Goal: Communication & Community: Answer question/provide support

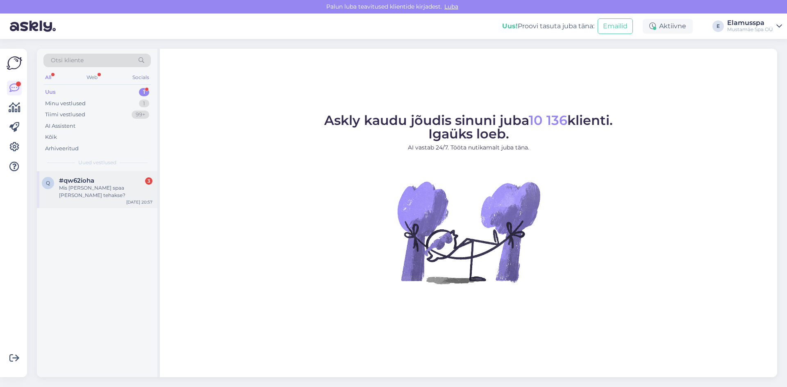
click at [118, 193] on div "q #qw62ioha 3 Mis [PERSON_NAME] spaa [PERSON_NAME] tehakse? [DATE] 20:57" at bounding box center [97, 189] width 121 height 37
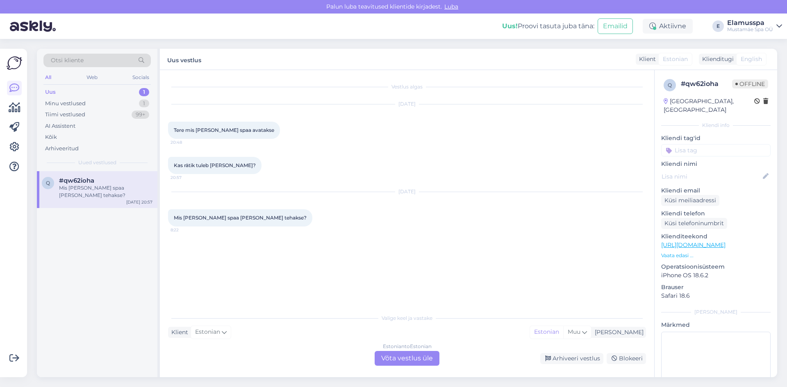
click at [392, 358] on div "Estonian to Estonian Võta vestlus üle" at bounding box center [407, 358] width 65 height 15
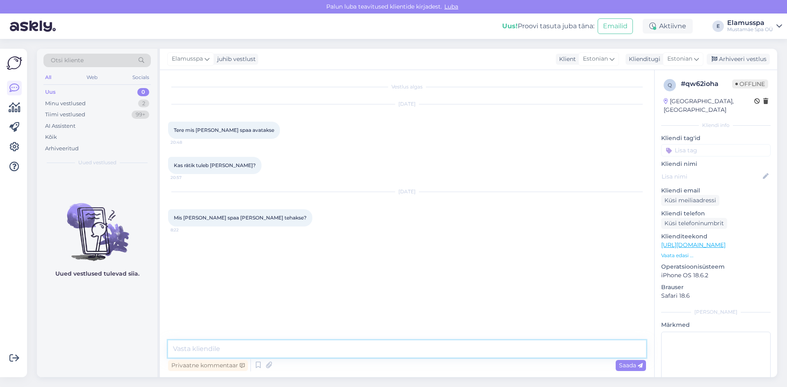
click at [274, 348] on textarea at bounding box center [407, 349] width 478 height 17
type textarea "Tere, [PERSON_NAME] 10"
type textarea "R"
type textarea "Kui lähete 21+ spaasse siis rätik on hinna sees."
click at [621, 366] on span "Saada" at bounding box center [631, 365] width 24 height 7
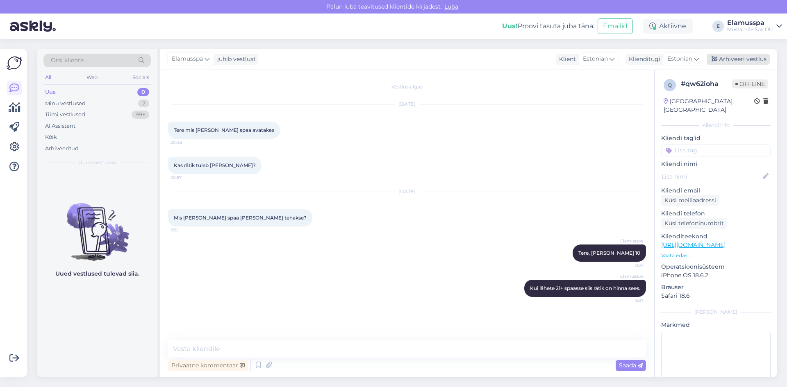
click at [724, 65] on div "Elamusspa juhib vestlust Klient Estonian Klienditugi Estonian Arhiveeri vestlus" at bounding box center [468, 59] width 617 height 21
click at [726, 62] on div "Arhiveeri vestlus" at bounding box center [738, 59] width 63 height 11
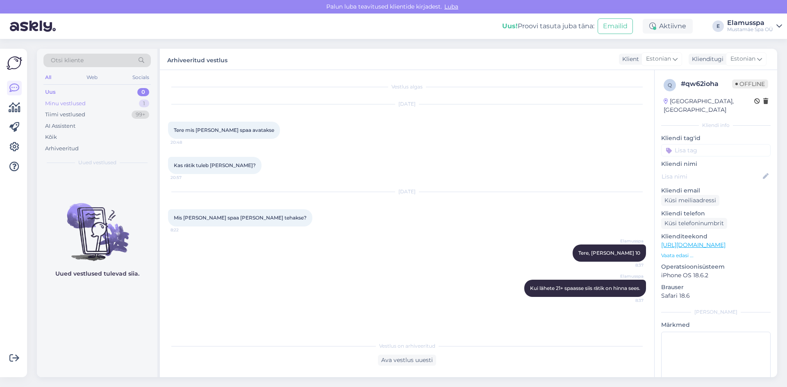
click at [139, 100] on div "Minu vestlused 1" at bounding box center [96, 103] width 107 height 11
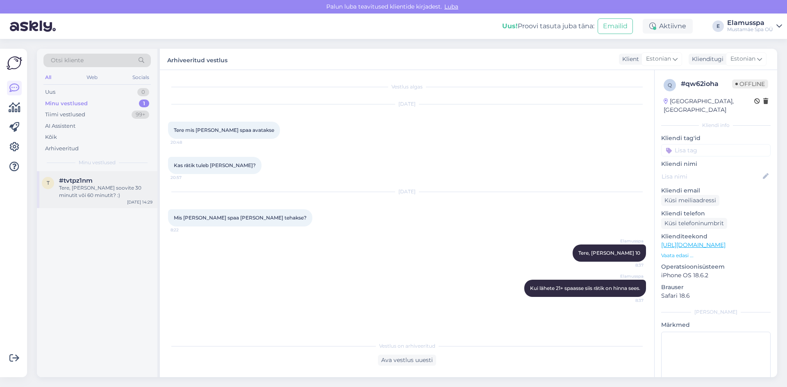
click at [102, 195] on div "Tere, [PERSON_NAME] soovite 30 minutit või 60 minutit? :)" at bounding box center [105, 191] width 93 height 15
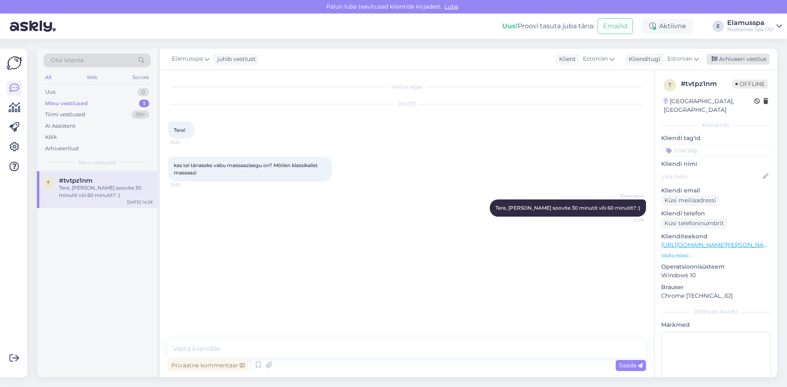
click at [726, 63] on div "Arhiveeri vestlus" at bounding box center [738, 59] width 63 height 11
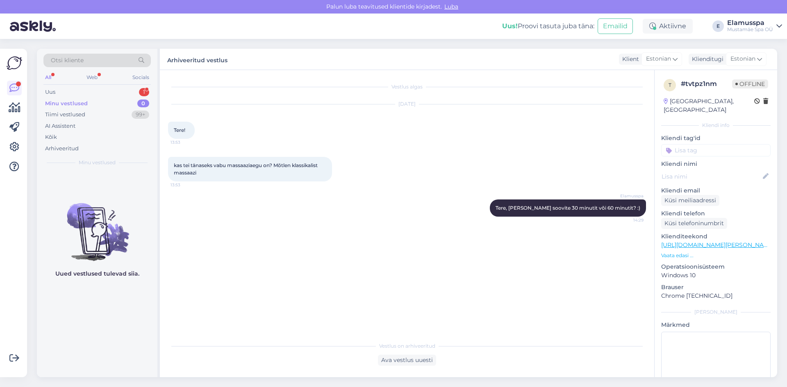
click at [129, 99] on div "Minu vestlused 0" at bounding box center [96, 103] width 107 height 11
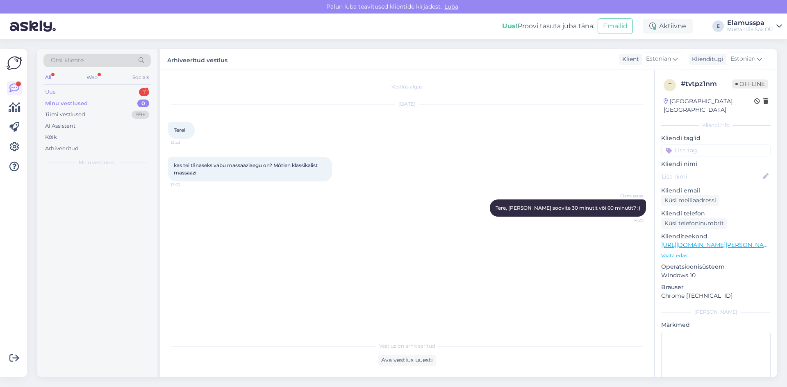
click at [136, 90] on div "Uus 1" at bounding box center [96, 91] width 107 height 11
click at [118, 193] on div "Aga kui palju maksab pilet tavalises spaas? 3 last: 13 aastane, 9 aastane ja 7 …" at bounding box center [105, 191] width 93 height 15
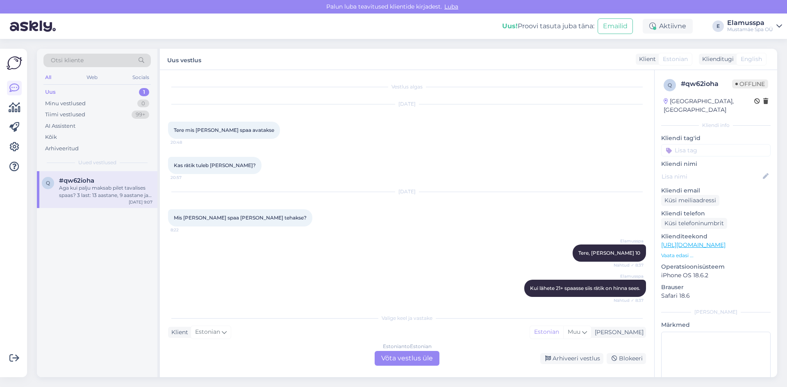
scroll to position [46, 0]
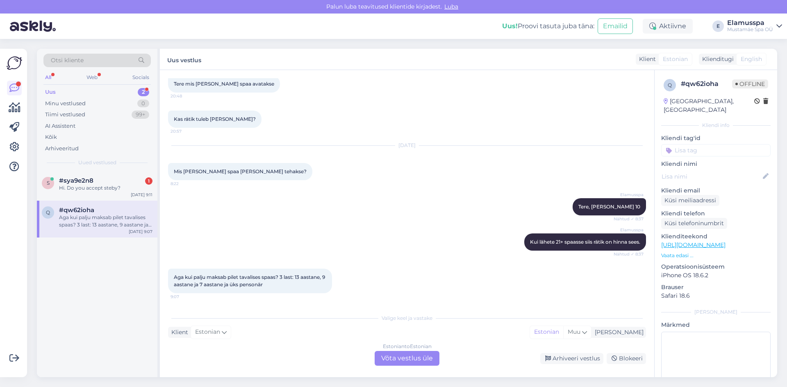
click at [398, 352] on div "Estonian to Estonian Võta vestlus üle" at bounding box center [407, 358] width 65 height 15
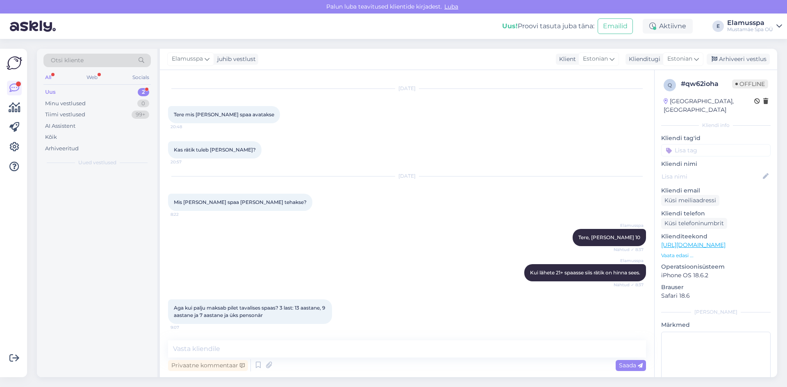
scroll to position [16, 0]
click at [321, 354] on textarea at bounding box center [407, 349] width 478 height 17
click at [237, 348] on textarea "Erinevatel päevadel on meil erinevad hinna." at bounding box center [407, 349] width 478 height 17
click at [375, 349] on textarea "Erinevatel päevadel ja aegadel on meil erinevad hinna." at bounding box center [407, 349] width 478 height 17
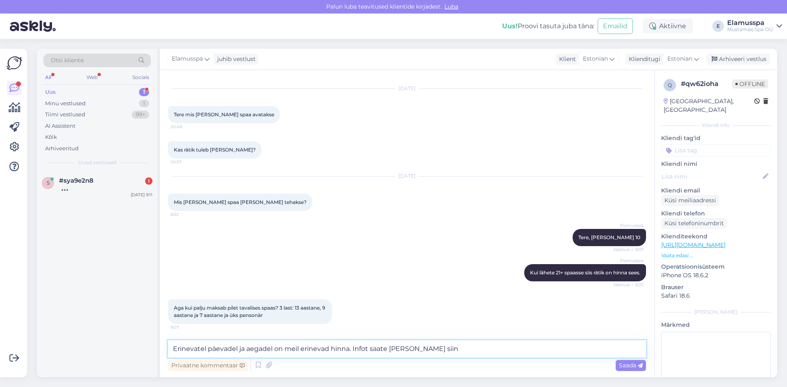
paste textarea "[URL][DOMAIN_NAME]"
type textarea "Erinevatel päevadel ja aegadel on meil erinevad hinna. Infot saate [PERSON_NAME…"
click at [644, 367] on div "Saada" at bounding box center [631, 365] width 30 height 11
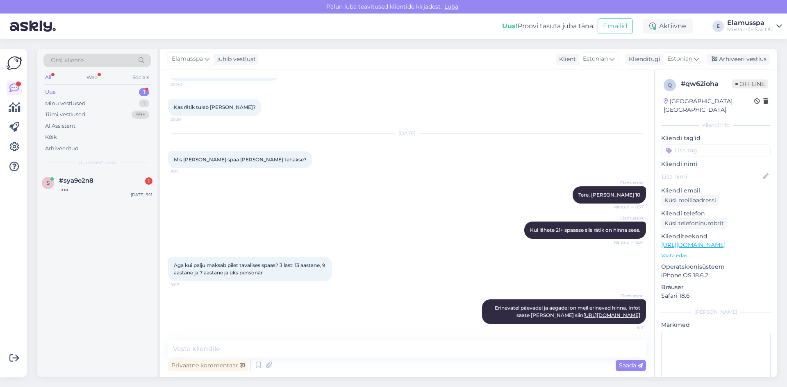
click at [727, 50] on div "Elamusspa juhib vestlust Klient Estonian Klienditugi Estonian Arhiveeri vestlus" at bounding box center [468, 59] width 617 height 21
click at [726, 55] on div "Arhiveeri vestlus" at bounding box center [738, 59] width 63 height 11
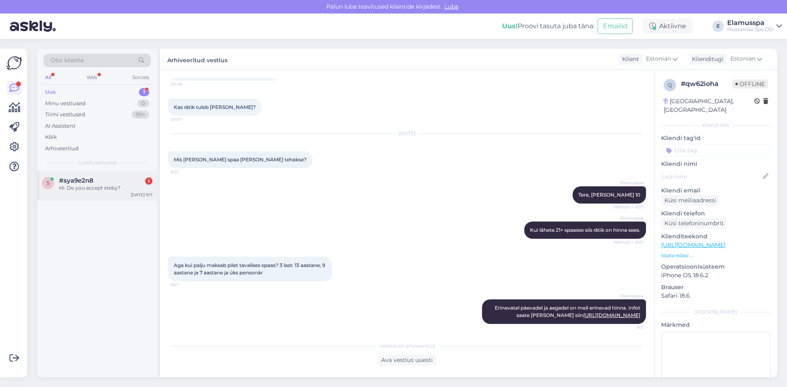
click at [102, 194] on div "s #sya9e2n8 1 Hi. Do you accept steby? [DATE] 9:11" at bounding box center [97, 186] width 121 height 30
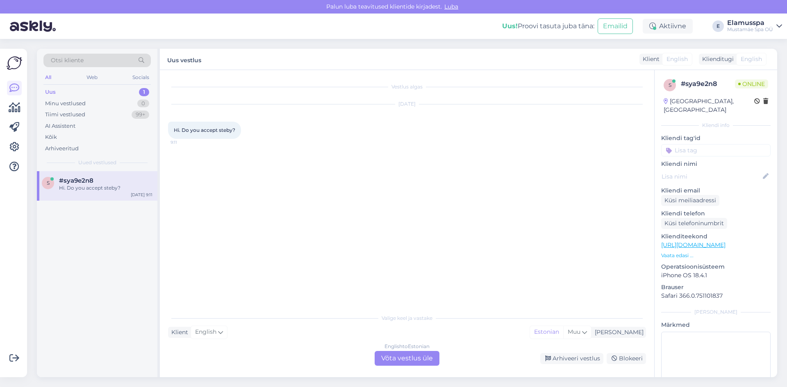
click at [389, 356] on div "English to Estonian Võta vestlus üle" at bounding box center [407, 358] width 65 height 15
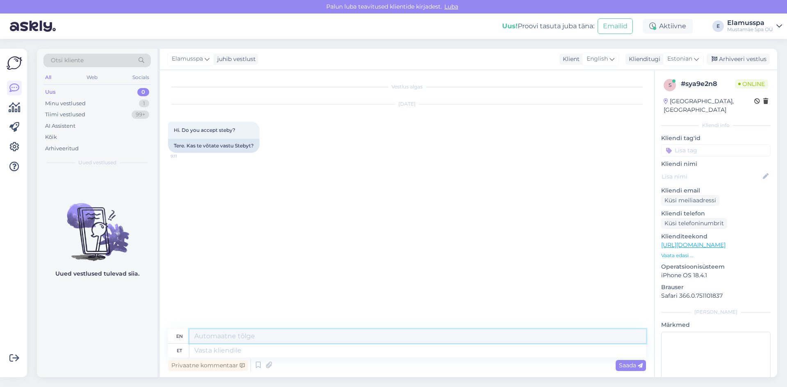
click at [260, 343] on textarea at bounding box center [417, 337] width 457 height 14
click at [232, 347] on textarea at bounding box center [417, 351] width 457 height 14
type textarea "Hello, y"
type textarea "Hello,"
type textarea "Hello, yes"
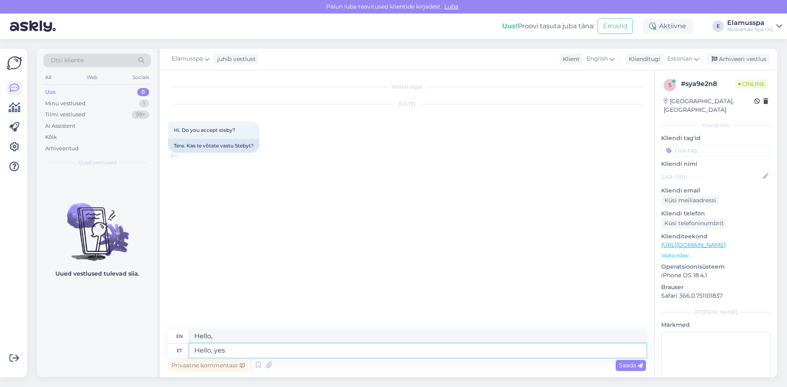
type textarea "Hello, yes"
click at [628, 364] on span "Saada" at bounding box center [631, 365] width 24 height 7
click at [751, 59] on div "Arhiveeri vestlus" at bounding box center [738, 59] width 63 height 11
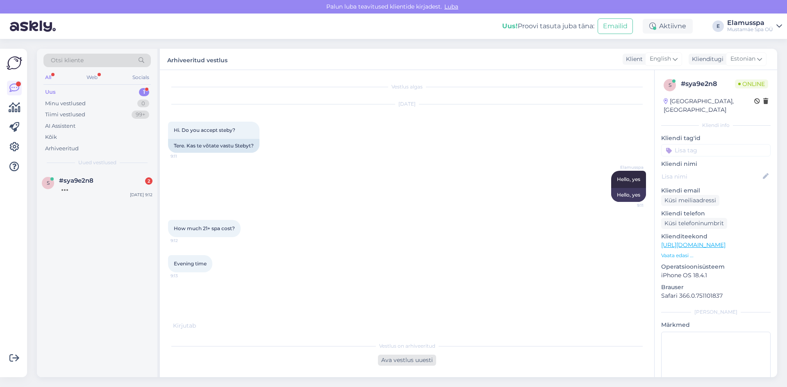
click at [398, 363] on div "Ava vestlus uuesti" at bounding box center [407, 360] width 58 height 11
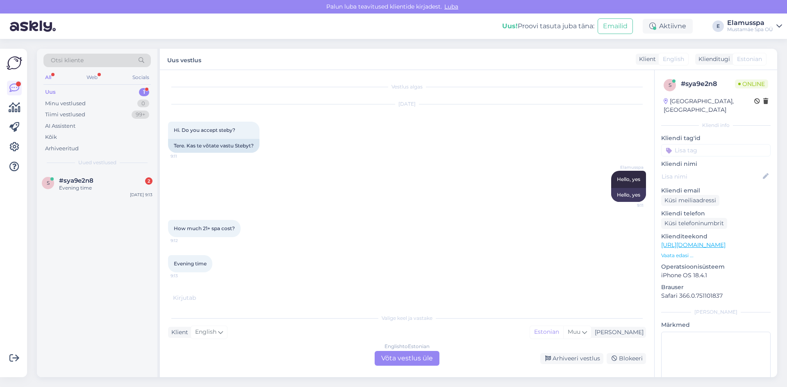
click at [402, 359] on div "English to Estonian Võta vestlus üle" at bounding box center [407, 358] width 65 height 15
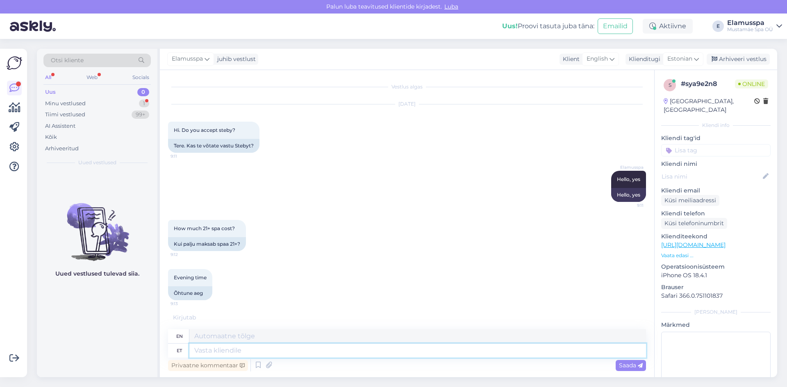
click at [300, 351] on textarea at bounding box center [417, 351] width 457 height 14
type textarea "We"
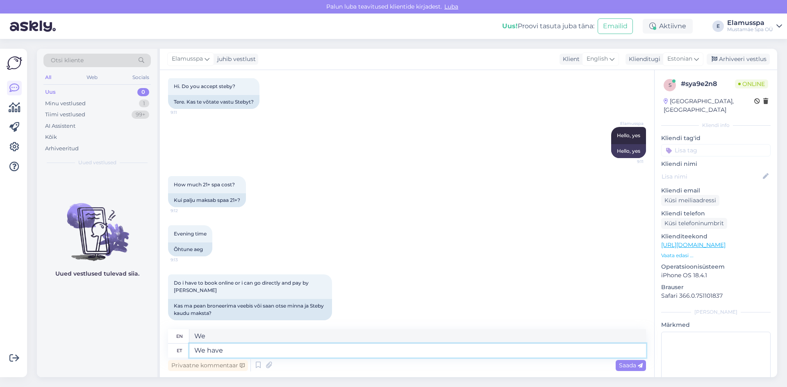
type textarea "We have d"
type textarea "We have"
type textarea "We have diffren"
type textarea "We have different"
type textarea "We have diffe"
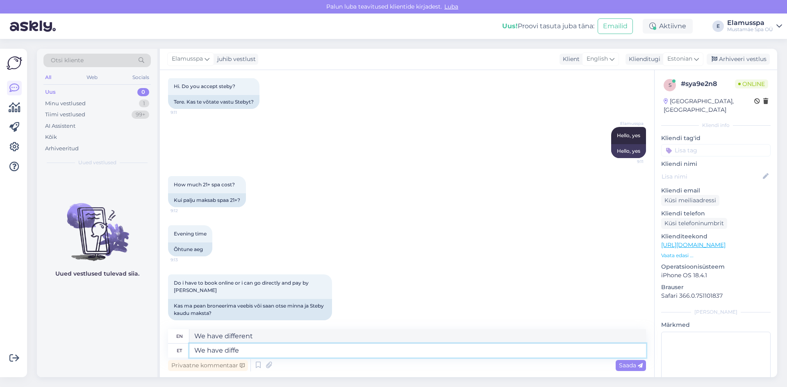
type textarea "We have differences."
type textarea "We have different pr"
type textarea "We have different"
type textarea "We have different prices a"
type textarea "We have different prices"
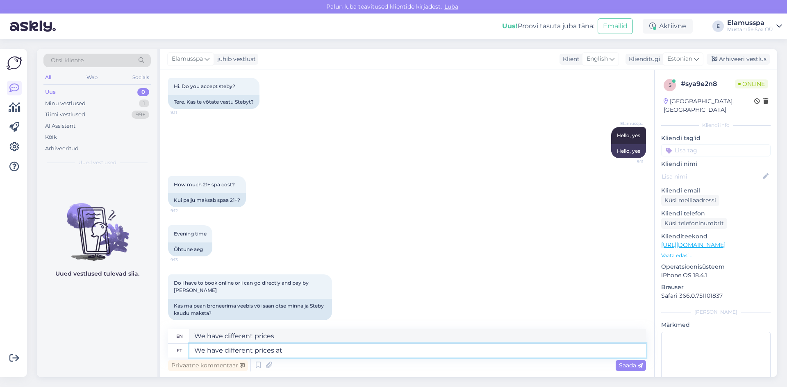
type textarea "We have different prices at d"
type textarea "We have different prices at"
type textarea "We have different prices at different ti"
type textarea "We have different prices at different times"
type textarea "We have different prices at different times."
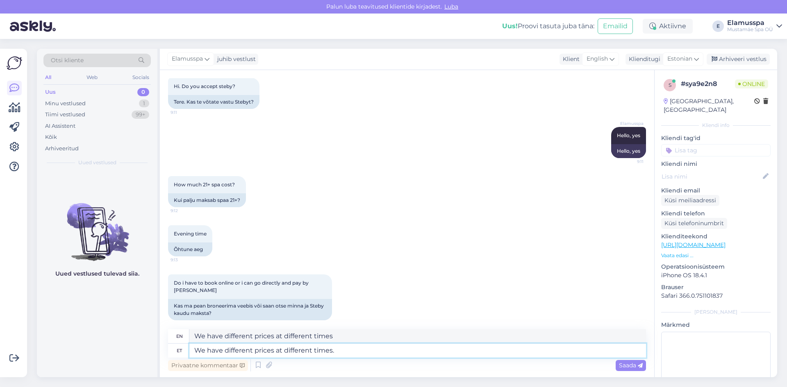
type textarea "We have different prices at different times."
type textarea "We have different prices at different times. You ca"
type textarea "We have different prices at different times. You"
type textarea "We have different prices at different times. You can fi"
type textarea "We have different prices at different times. You can"
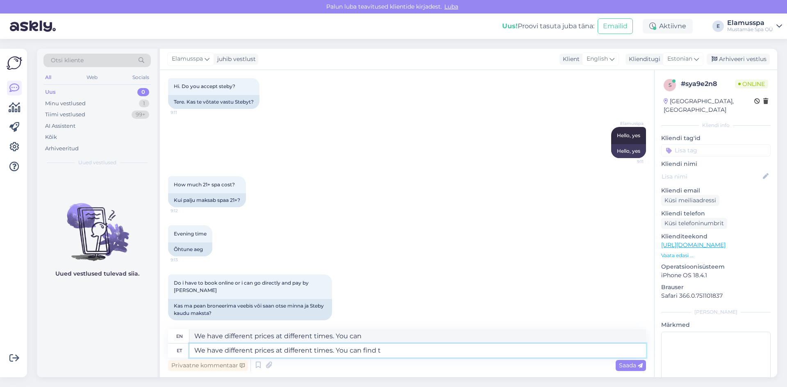
type textarea "We have different prices at different times. You can find th"
type textarea "We have different prices at different times. You can find"
type textarea "We have different prices at different times. You can find the i"
type textarea "We have different prices at different times. You can find the"
type textarea "We have different prices at different times. You can find the information here"
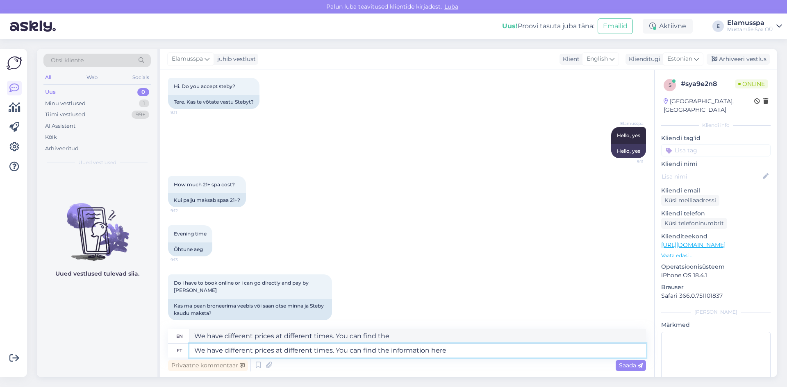
type textarea "We have different prices at different times. You can find the information"
type textarea "We have different prices at different times. You can find the information here"
paste textarea "[URL][DOMAIN_NAME]"
type textarea "We have different prices at different times. You can find the information here …"
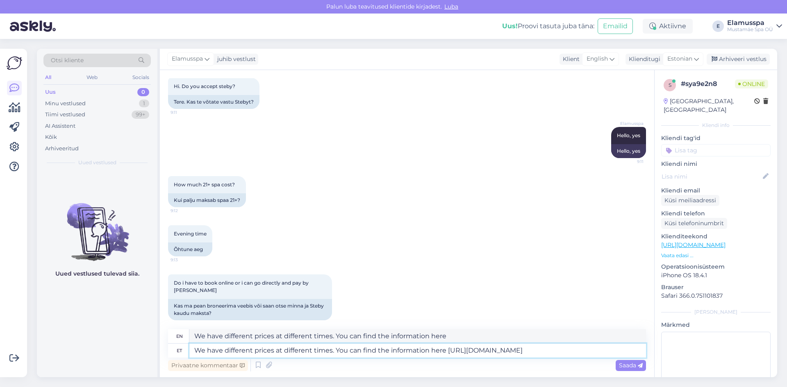
type textarea "We have different prices at different times. You can find the information here …"
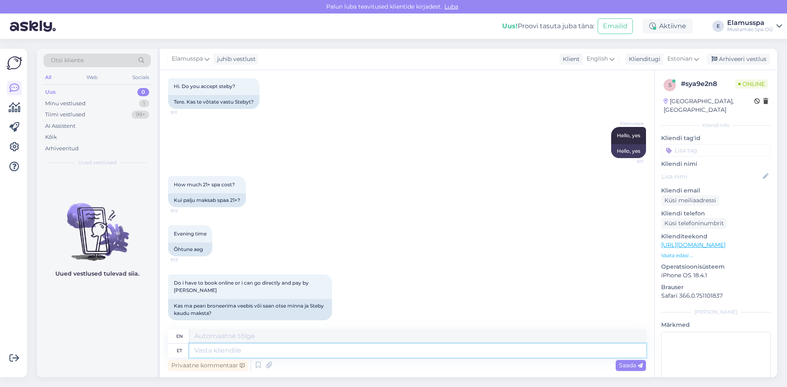
scroll to position [108, 0]
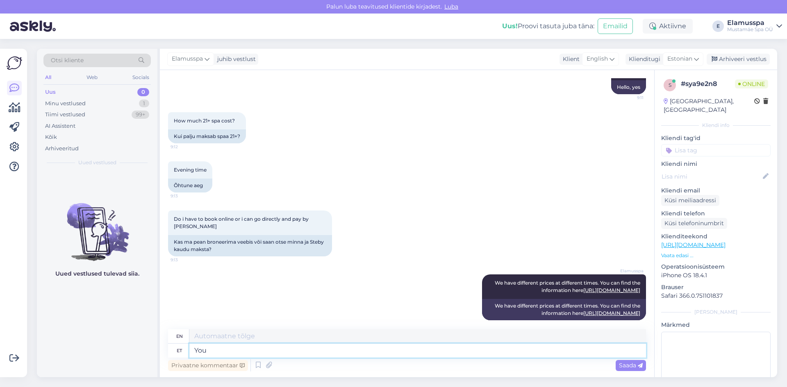
type textarea "You"
type textarea "You can u"
type textarea "You can"
type textarea "You can use"
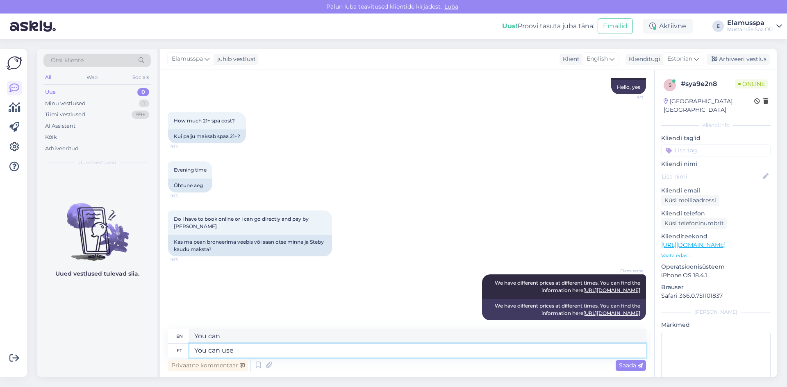
type textarea "You can use"
type textarea "You can use stebby wh"
type textarea "You can use stebby"
type textarea "You can use stebby when y"
type textarea "You can use stebby when"
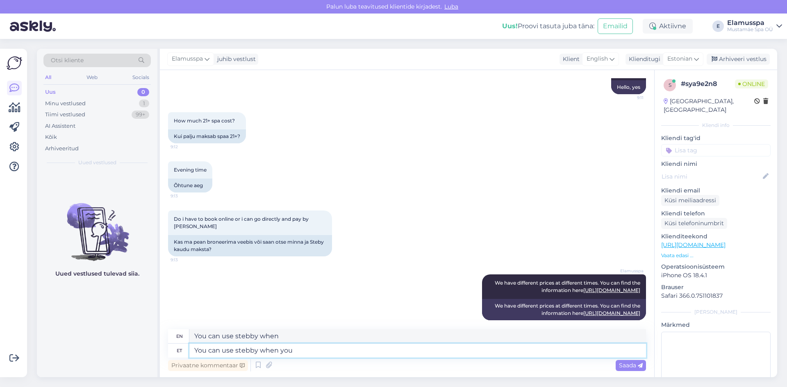
type textarea "You can use stebby when you c"
type textarea "You can use Stebby when you"
type textarea "You can use stebby when you come"
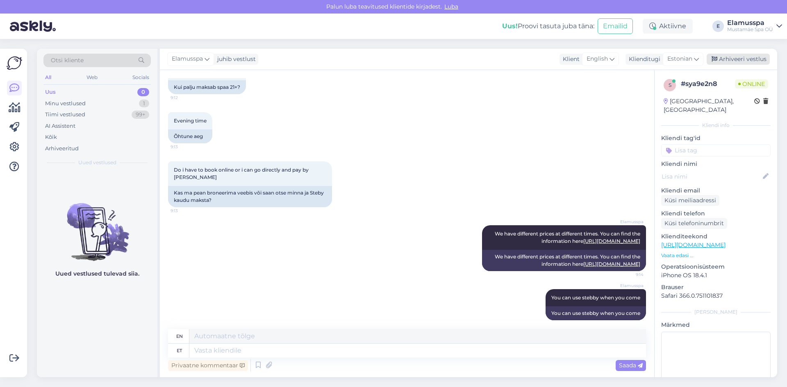
click at [738, 58] on div "Arhiveeri vestlus" at bounding box center [738, 59] width 63 height 11
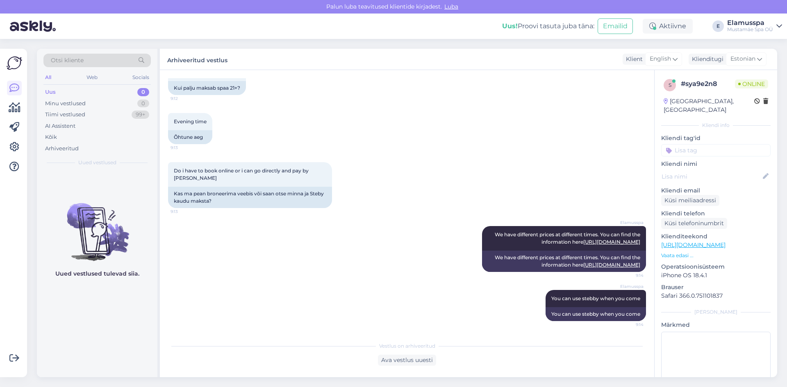
scroll to position [149, 0]
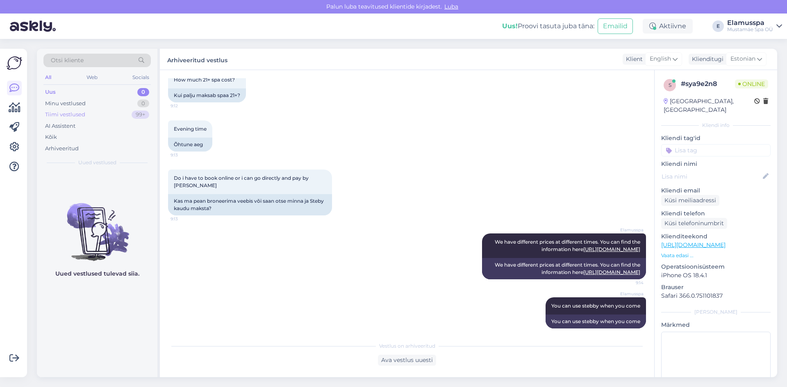
click at [122, 114] on div "Tiimi vestlused 99+" at bounding box center [96, 114] width 107 height 11
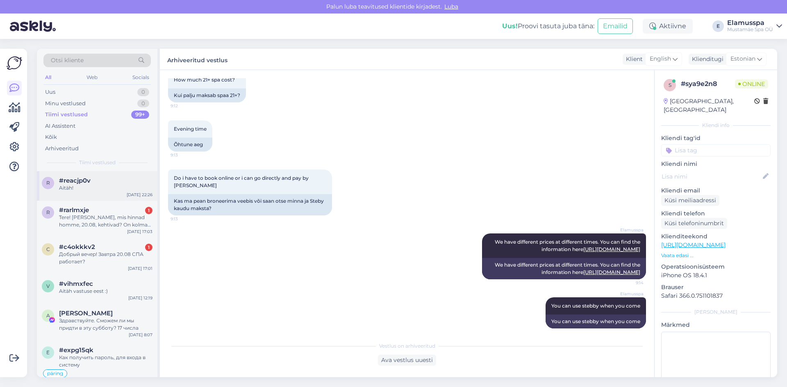
click at [99, 184] on div "#reacjp0v" at bounding box center [105, 180] width 93 height 7
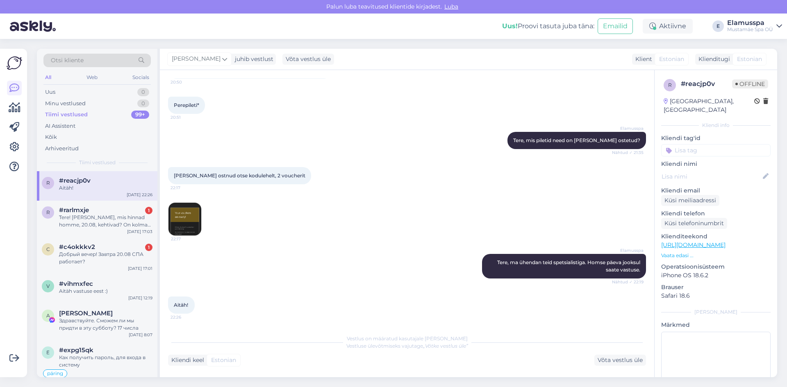
scroll to position [118, 0]
click at [121, 87] on div "Uus 1" at bounding box center [96, 91] width 107 height 11
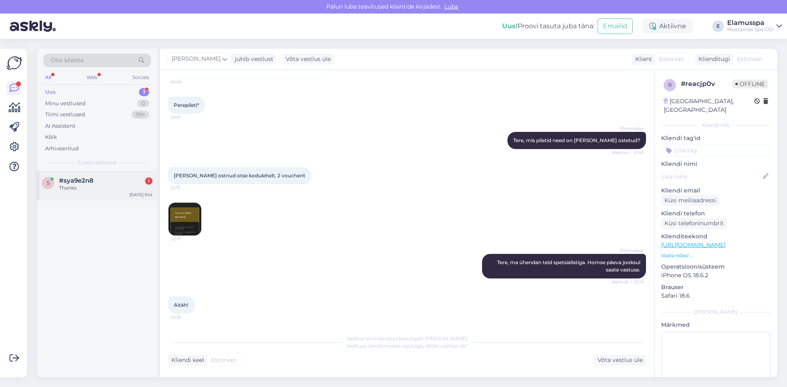
click at [124, 181] on div "#sya9e2n8 1" at bounding box center [105, 180] width 93 height 7
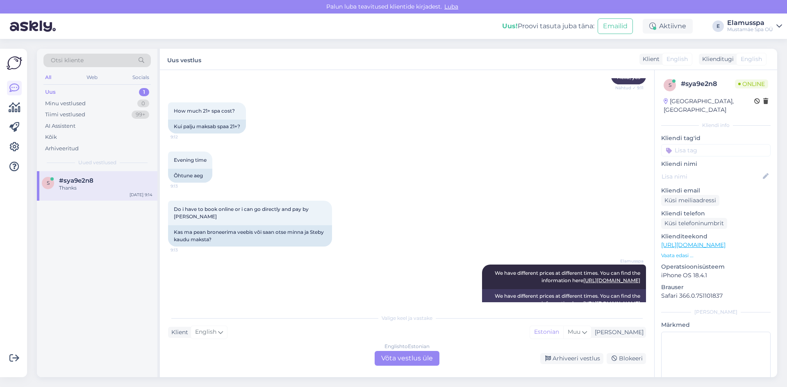
scroll to position [212, 0]
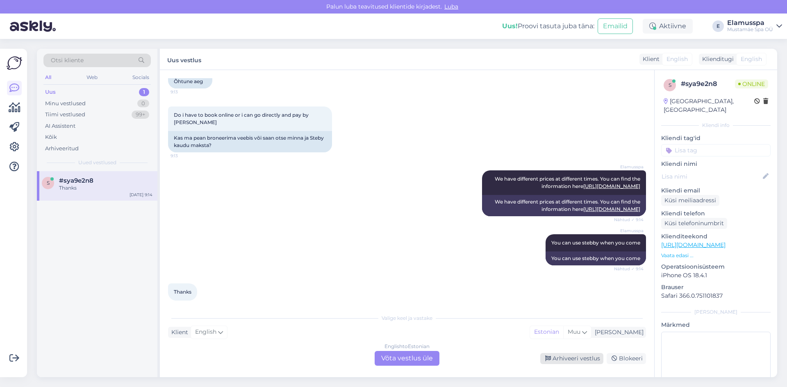
click at [570, 358] on div "Arhiveeri vestlus" at bounding box center [571, 358] width 63 height 11
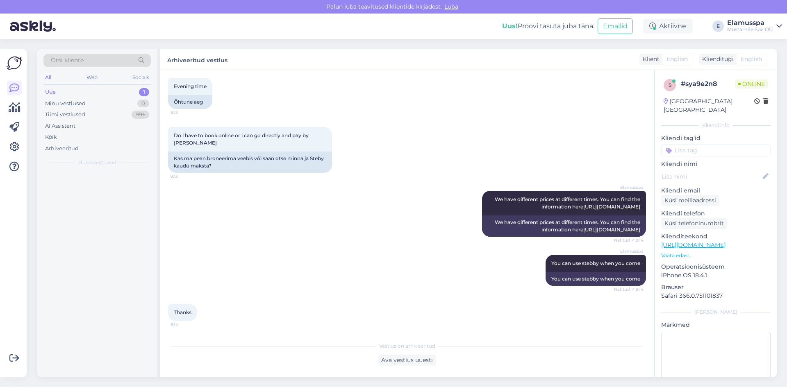
scroll to position [184, 0]
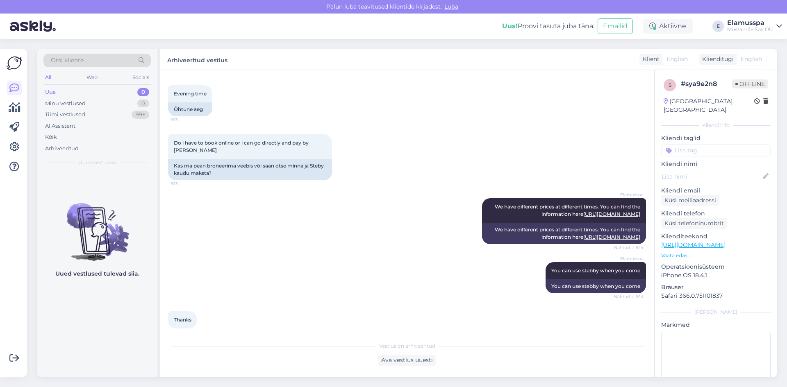
click at [293, 253] on div "Elamusspa You can use stebby when you come Nähtud ✓ 9:14 You can use stebby whe…" at bounding box center [407, 277] width 478 height 49
